Goal: Find specific page/section: Find specific page/section

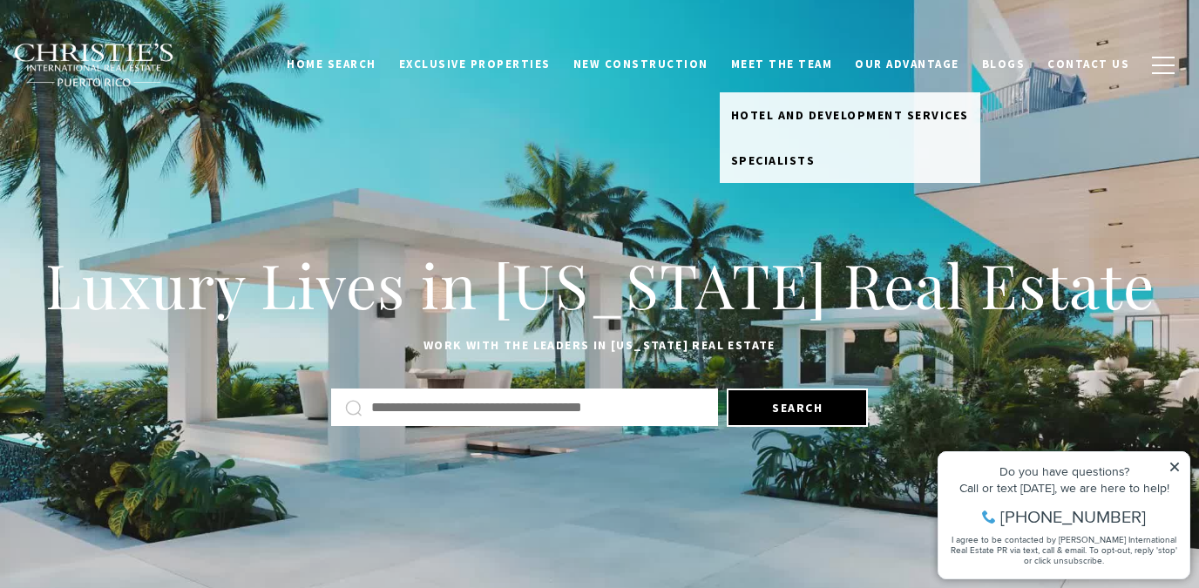
click at [801, 55] on link "Meet the Team" at bounding box center [781, 64] width 125 height 33
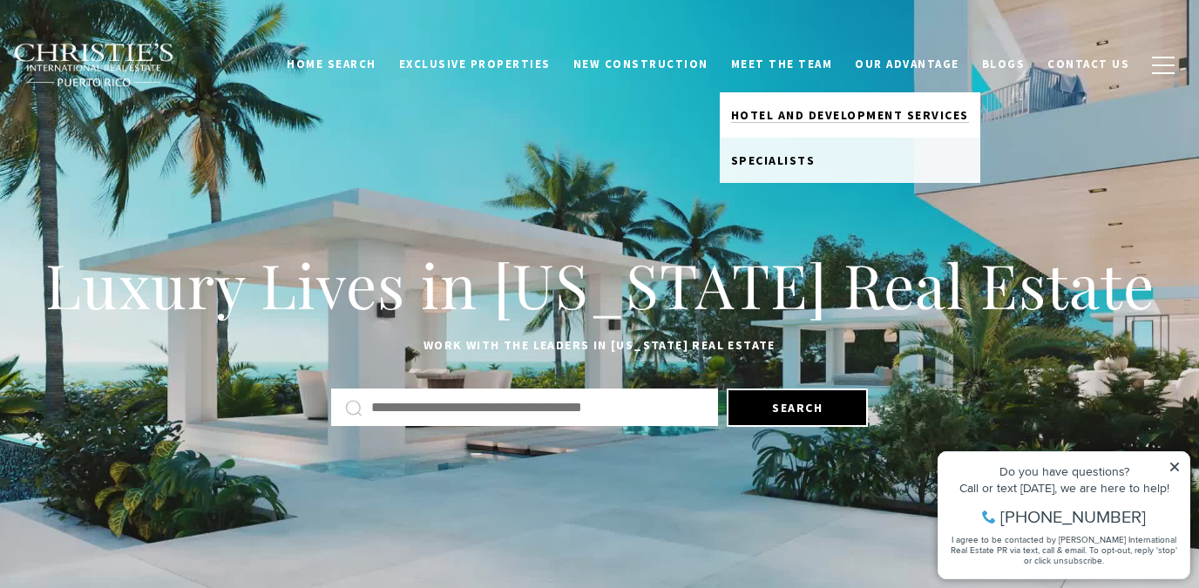
click at [797, 116] on span "Hotel and Development Services" at bounding box center [850, 115] width 238 height 16
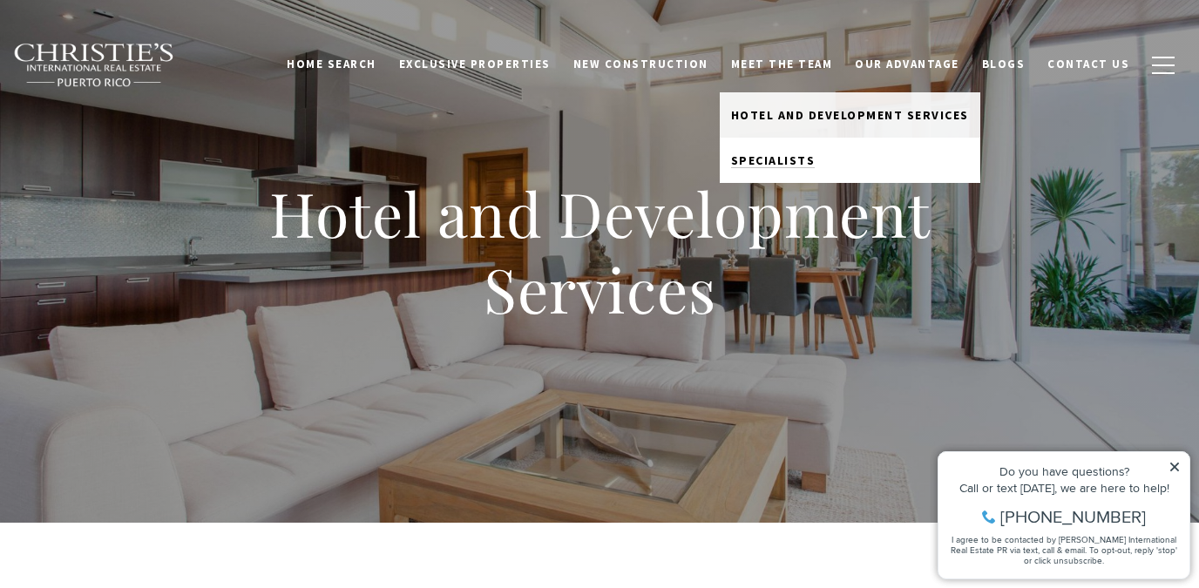
click at [773, 159] on span "Specialists" at bounding box center [773, 160] width 84 height 16
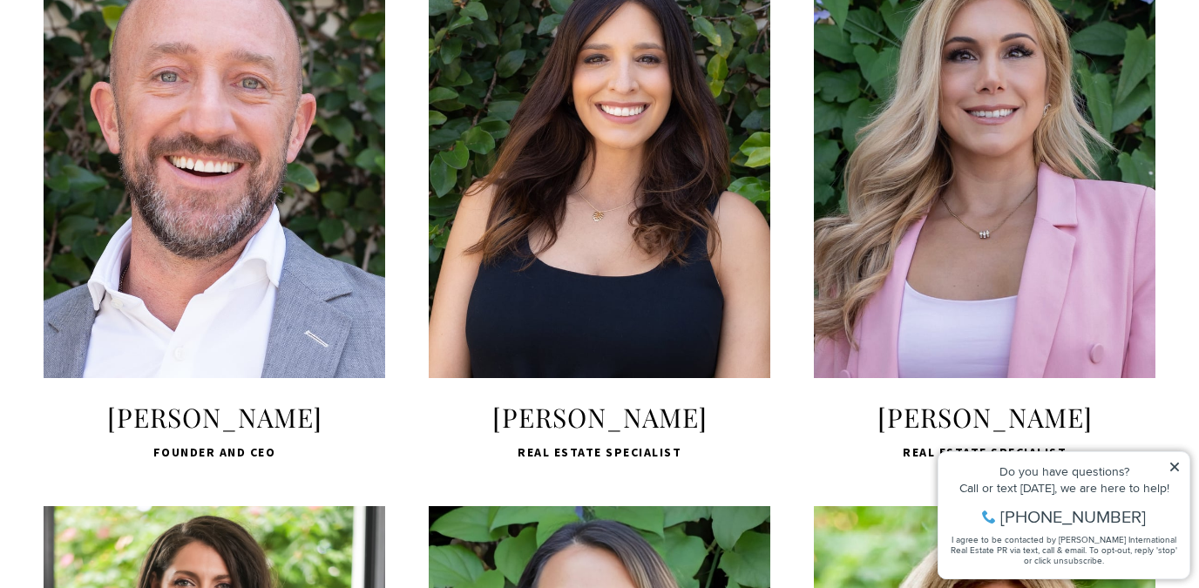
scroll to position [750, 0]
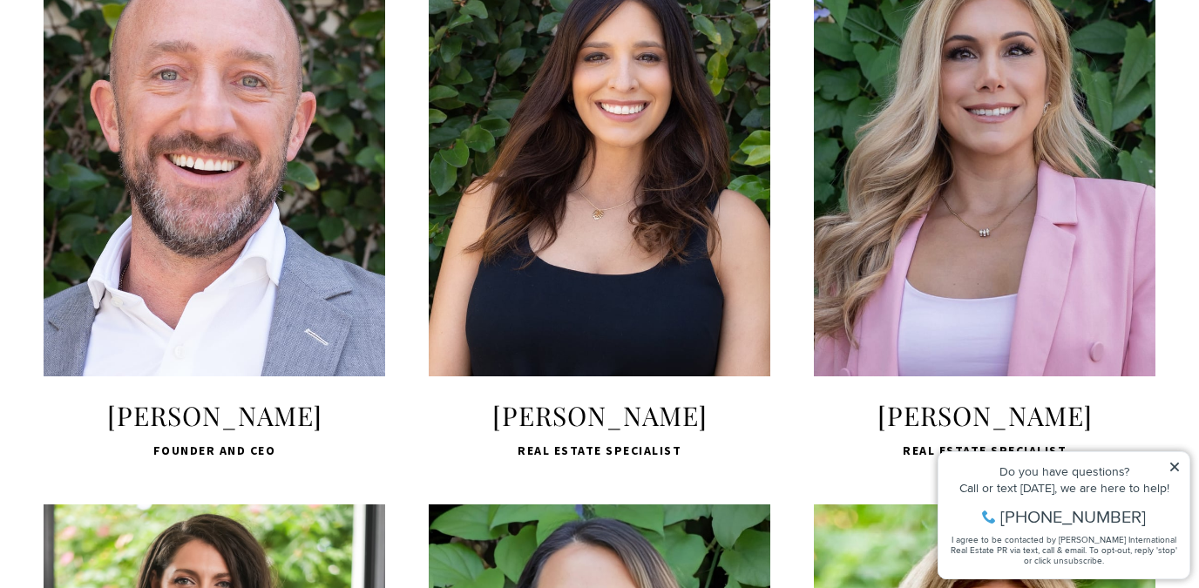
click at [1179, 463] on icon at bounding box center [1174, 467] width 12 height 12
click at [1178, 463] on icon at bounding box center [1174, 467] width 12 height 12
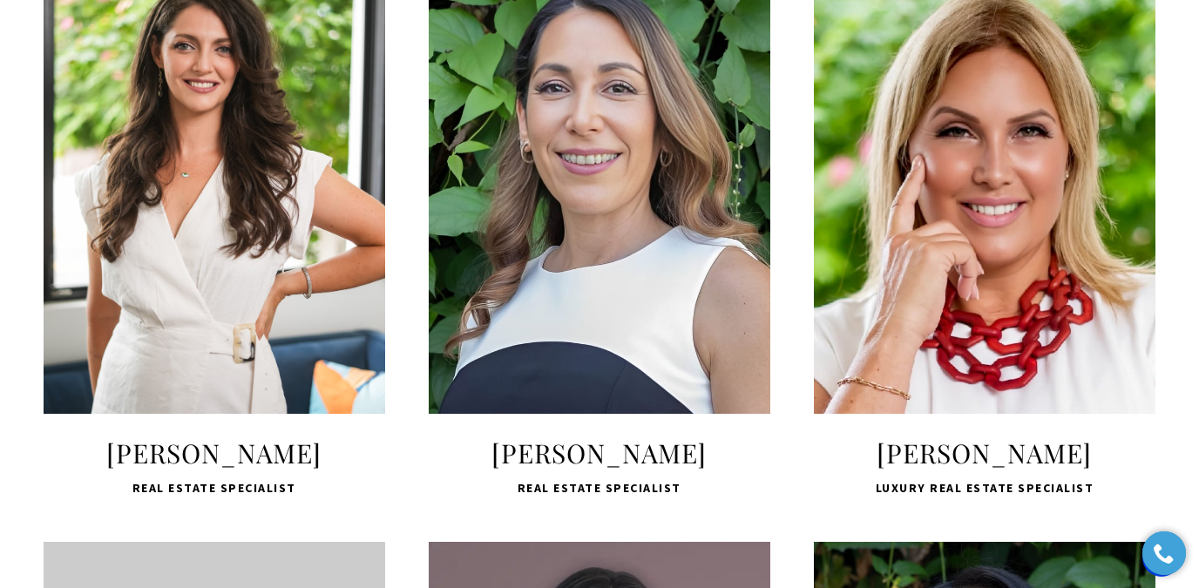
scroll to position [1286, 0]
